Goal: Contribute content

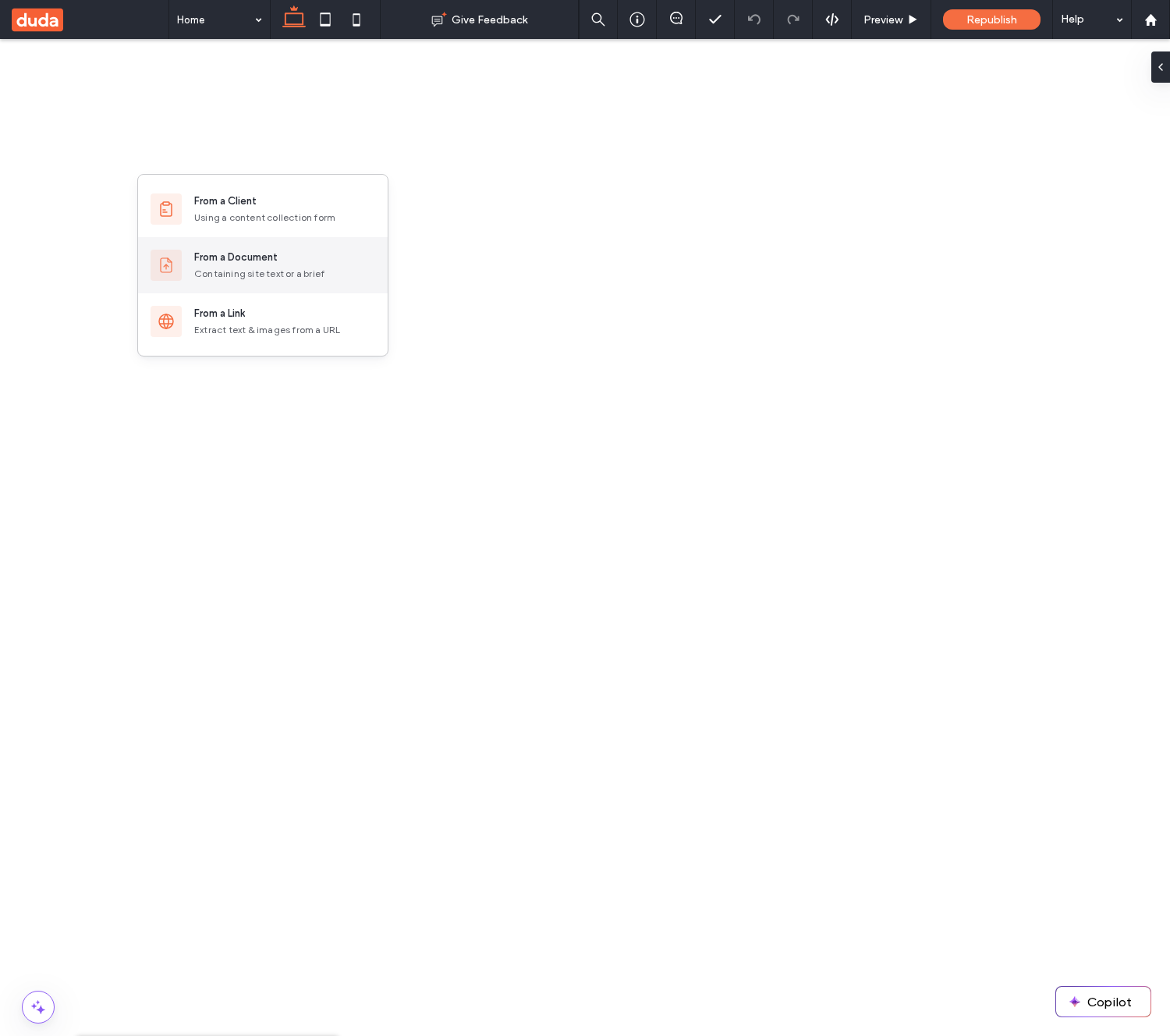
click at [251, 262] on div "From a Document" at bounding box center [236, 257] width 83 height 16
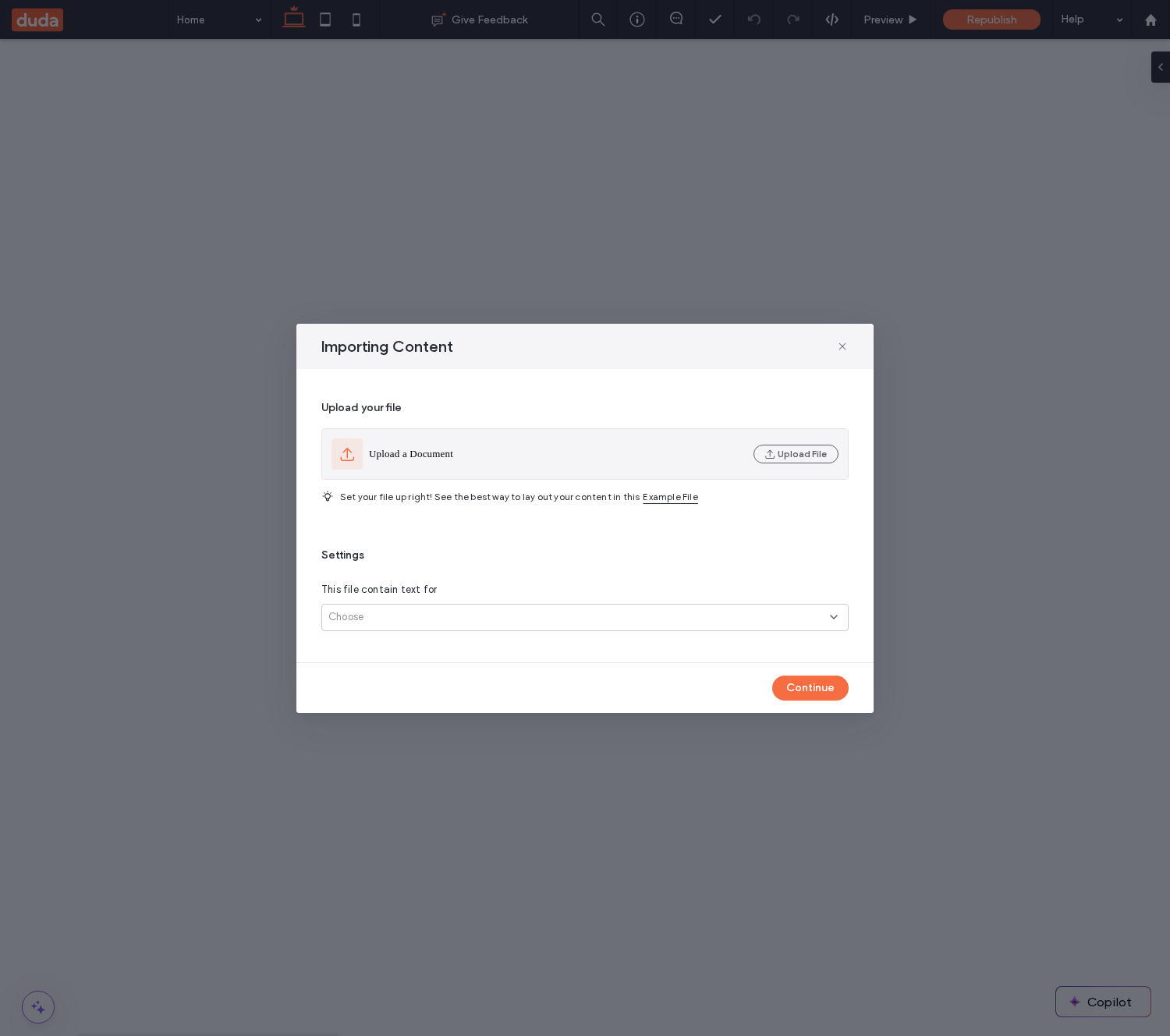
click at [719, 445] on div "Upload a Document" at bounding box center [540, 454] width 416 height 31
click at [774, 455] on icon "button" at bounding box center [771, 455] width 13 height 13
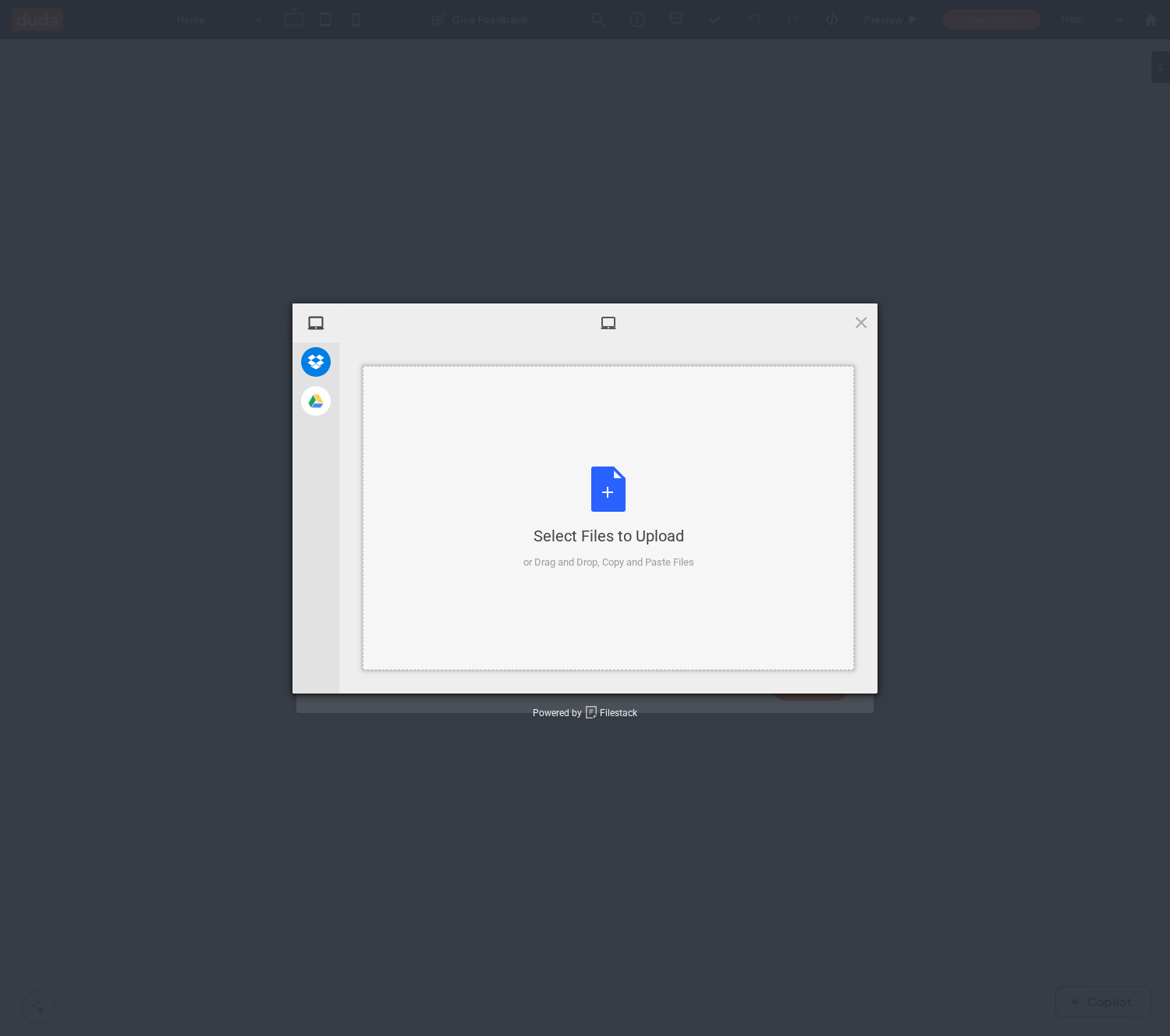
click at [652, 492] on div "Select Files to Upload or Drag and Drop, Copy and Paste Files" at bounding box center [609, 518] width 171 height 104
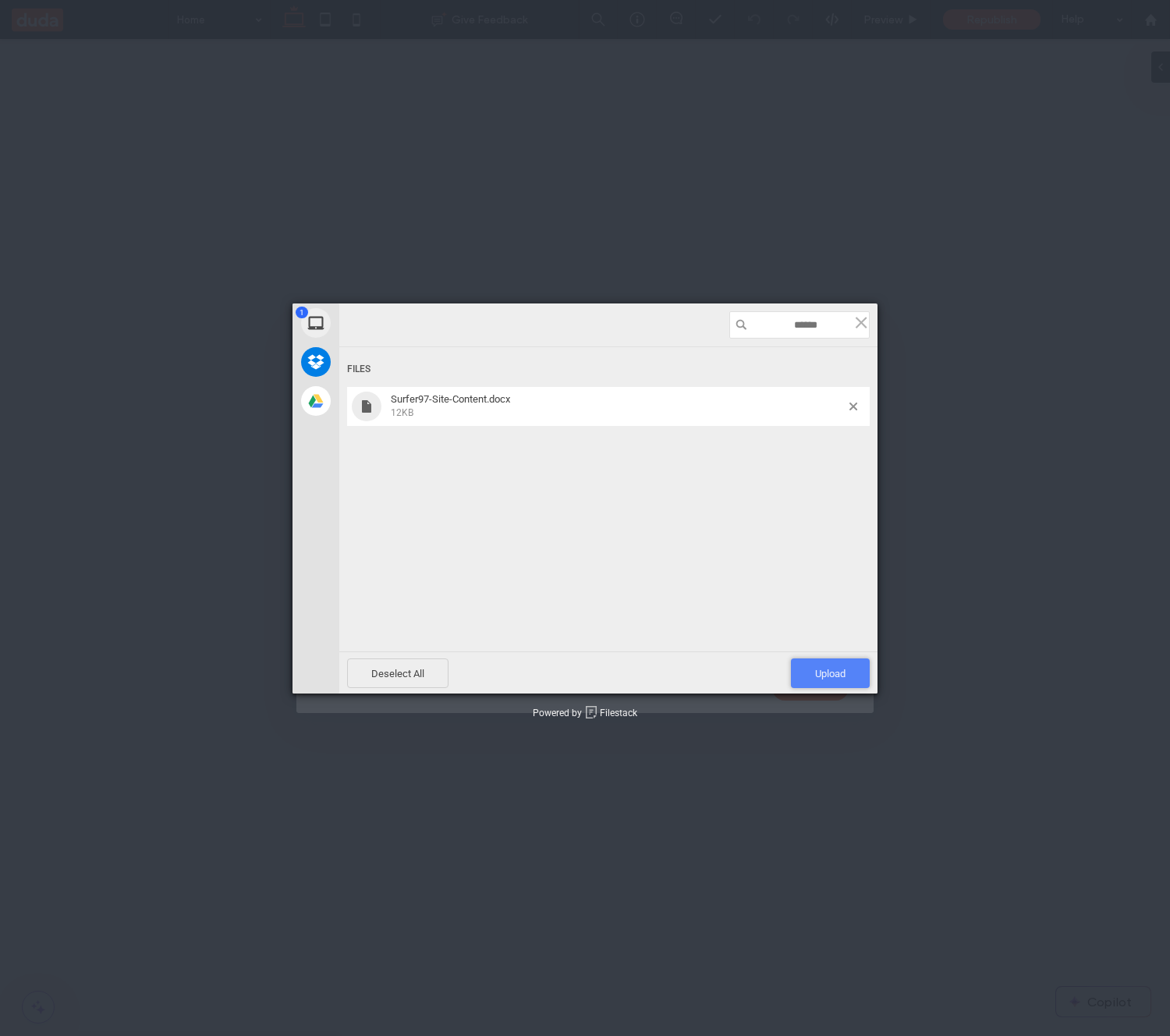
click at [835, 671] on span "Upload 1" at bounding box center [830, 674] width 30 height 12
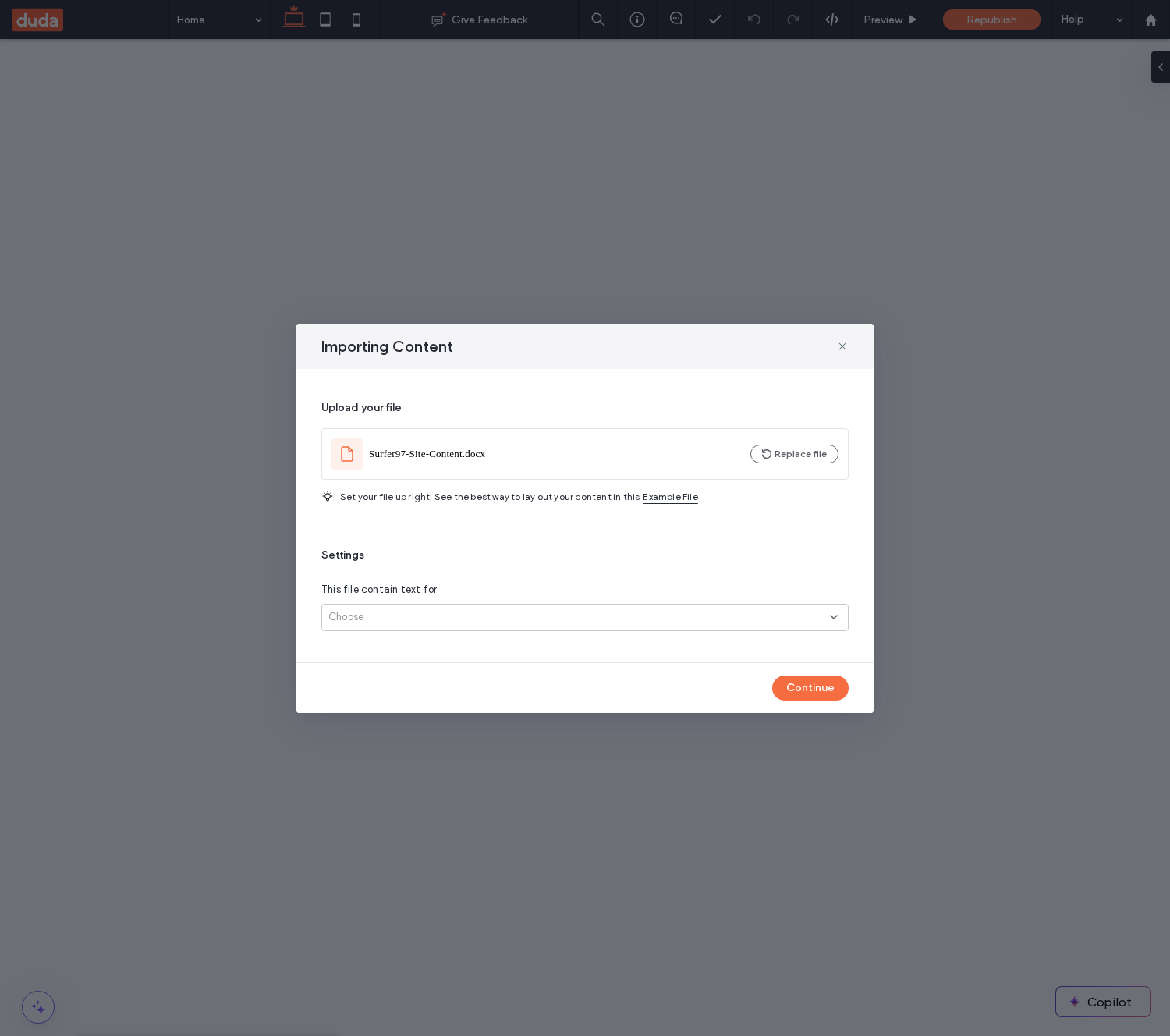
click at [480, 622] on div "Choose" at bounding box center [579, 616] width 502 height 16
click at [499, 669] on div "Several pages" at bounding box center [585, 673] width 526 height 28
click at [820, 692] on button "Continue" at bounding box center [810, 688] width 77 height 25
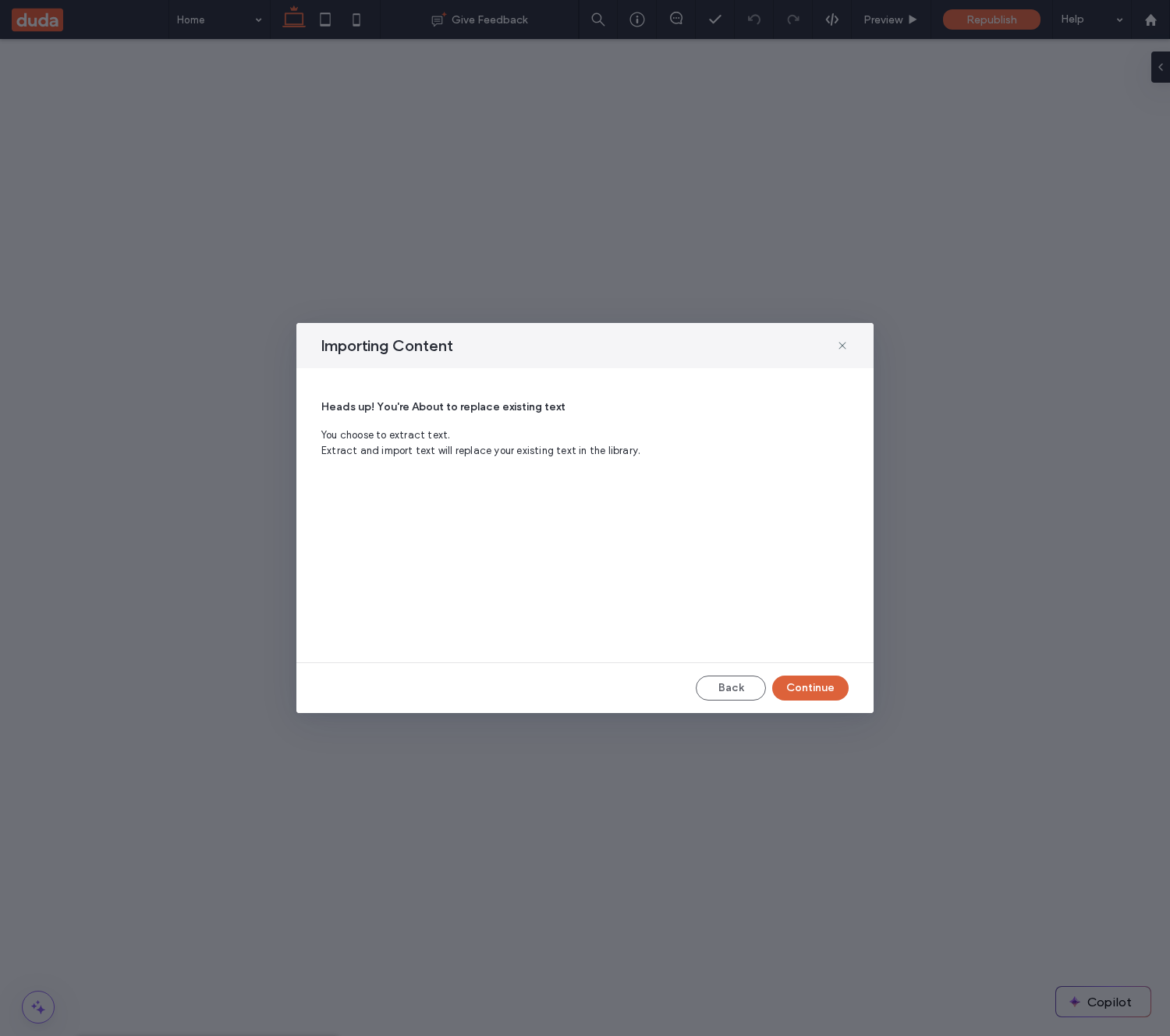
click at [821, 683] on button "Continue" at bounding box center [810, 688] width 77 height 25
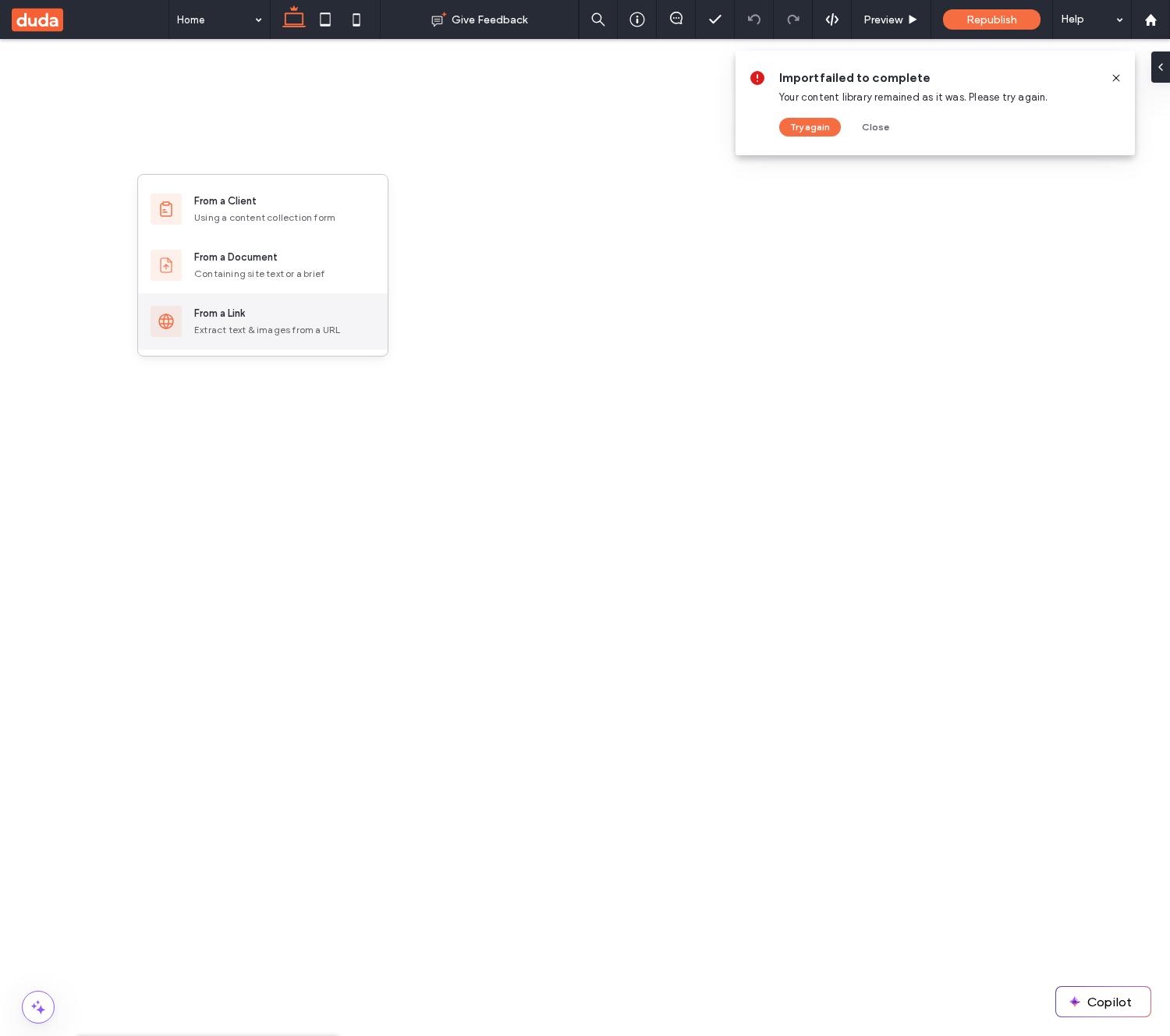
click at [250, 309] on div "From a Link" at bounding box center [285, 313] width 181 height 16
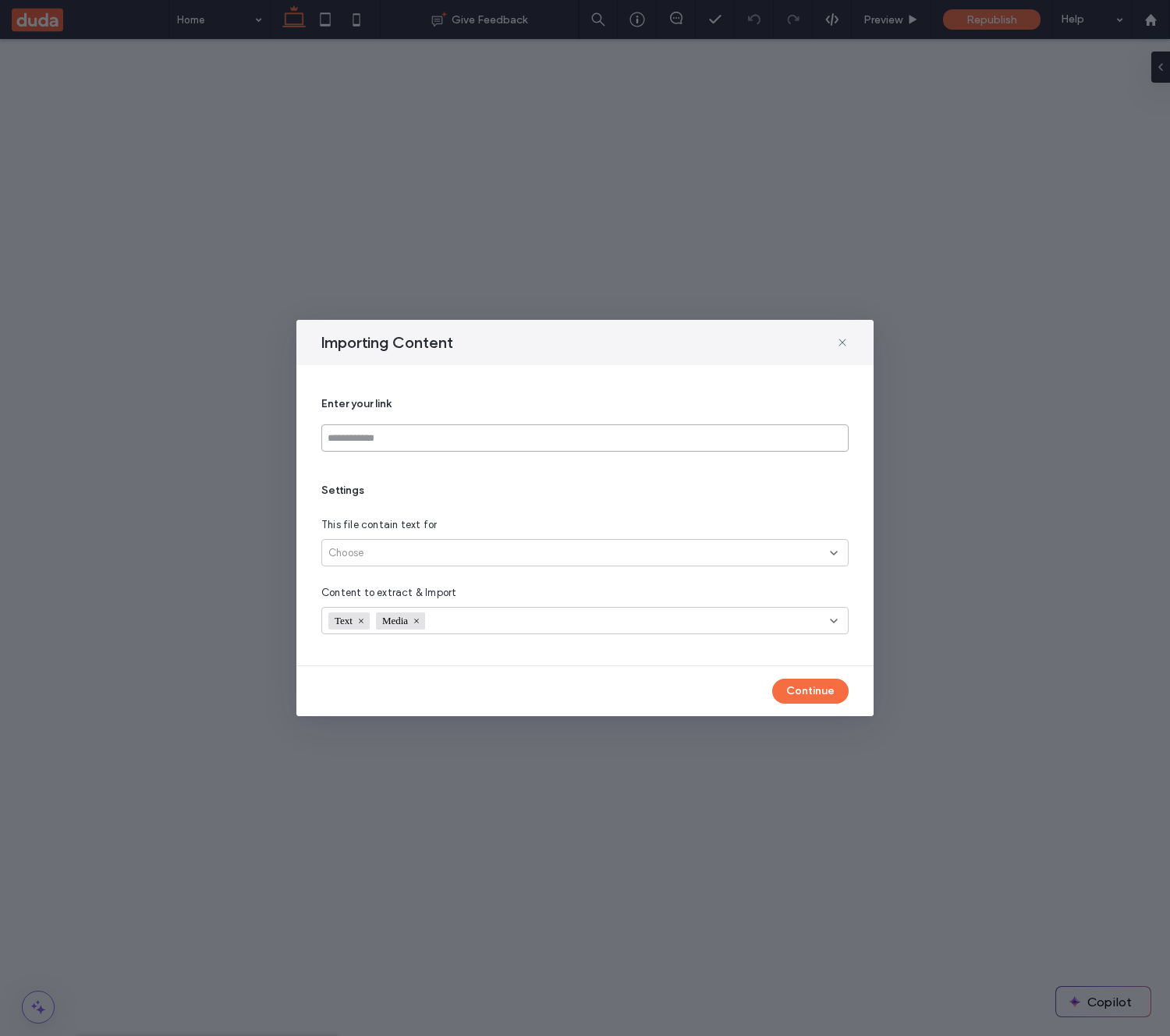
click at [502, 440] on input at bounding box center [585, 438] width 528 height 28
paste input "**********"
type input "**********"
click at [456, 554] on div "Choose" at bounding box center [579, 553] width 502 height 16
click at [423, 579] on div "Link’s exact page" at bounding box center [585, 580] width 526 height 28
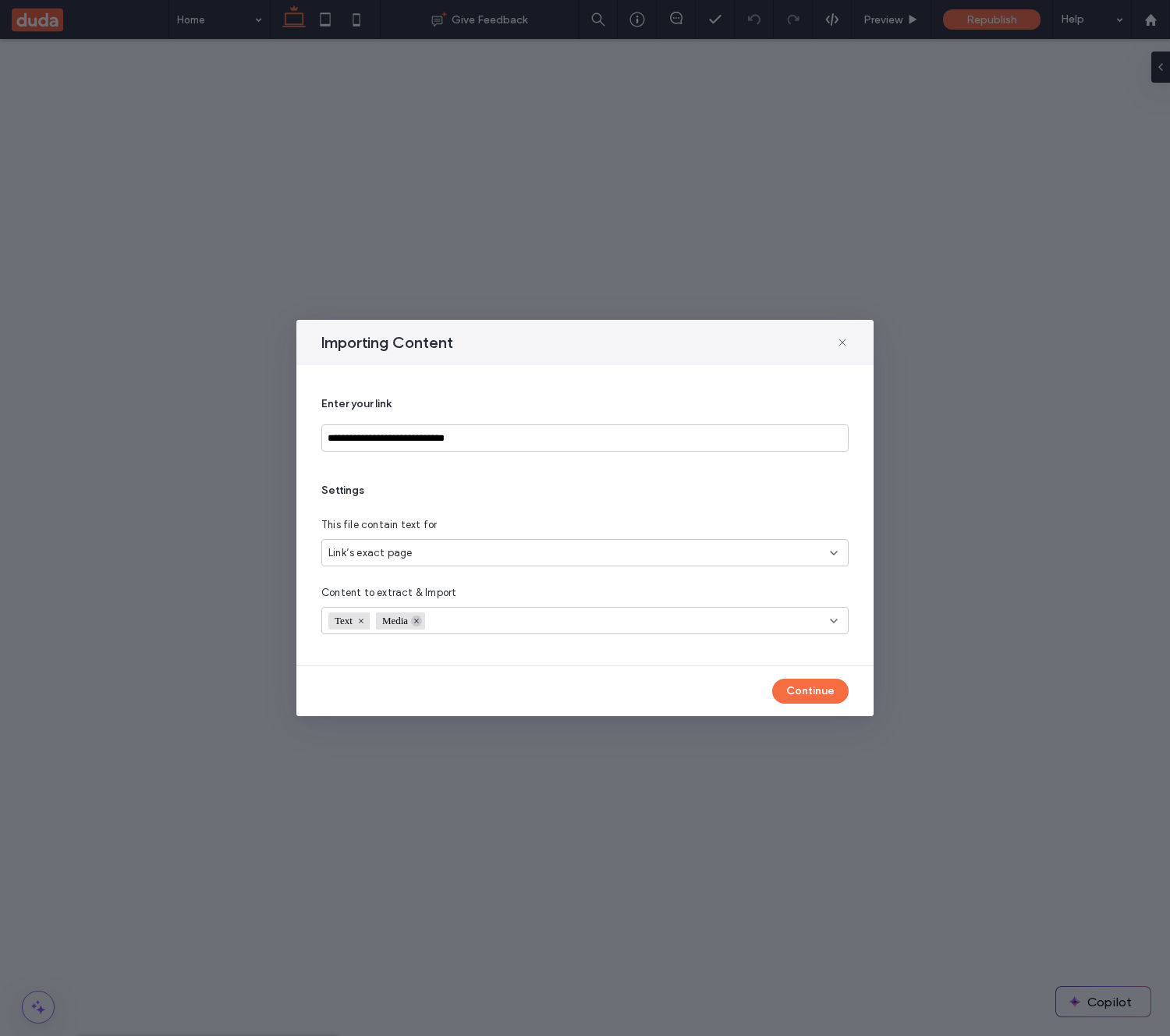
click at [420, 621] on icon at bounding box center [417, 621] width 7 height 7
click at [819, 687] on button "Continue" at bounding box center [810, 691] width 77 height 25
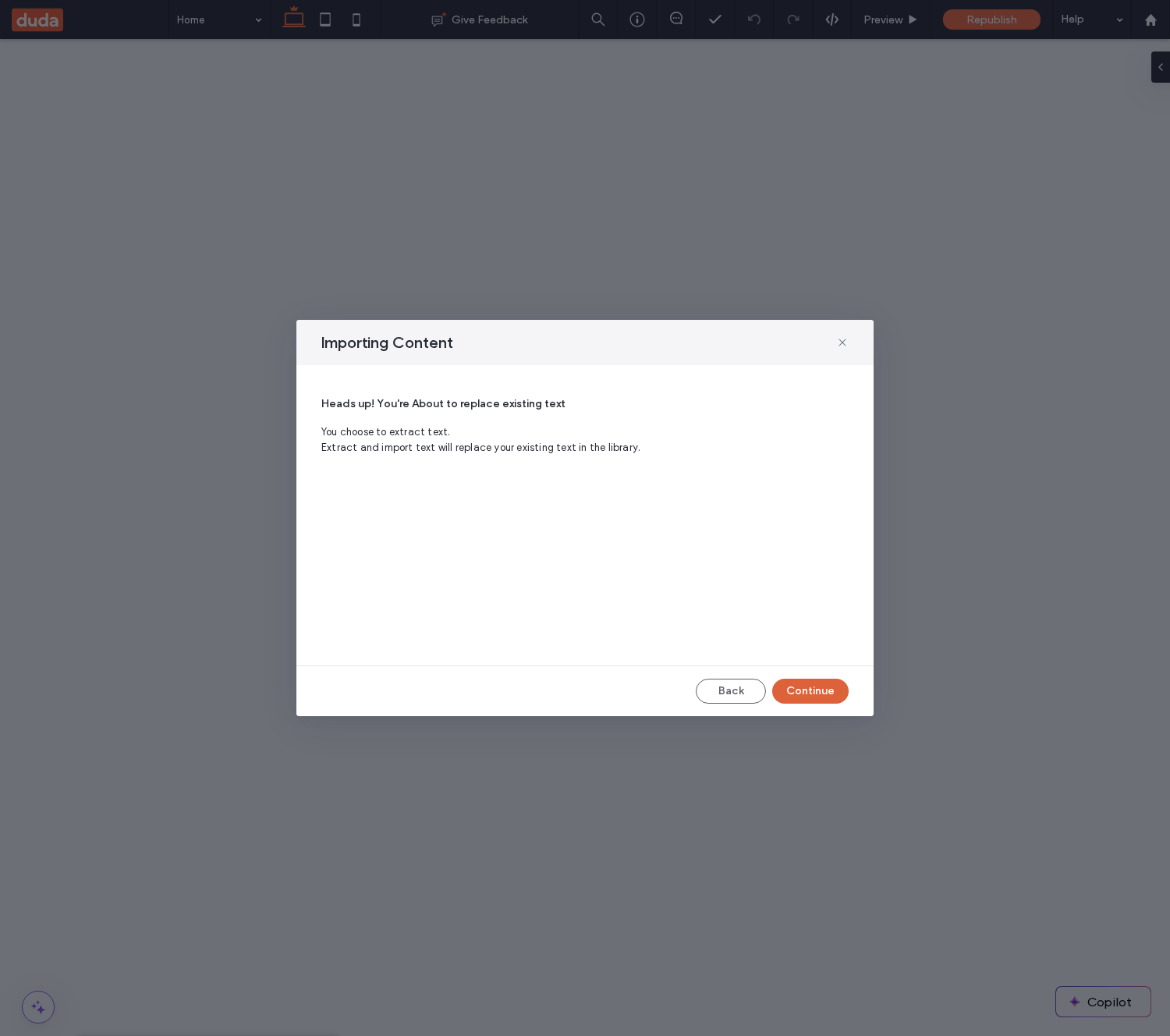
click at [803, 692] on button "Continue" at bounding box center [810, 691] width 77 height 25
